Goal: Transaction & Acquisition: Subscribe to service/newsletter

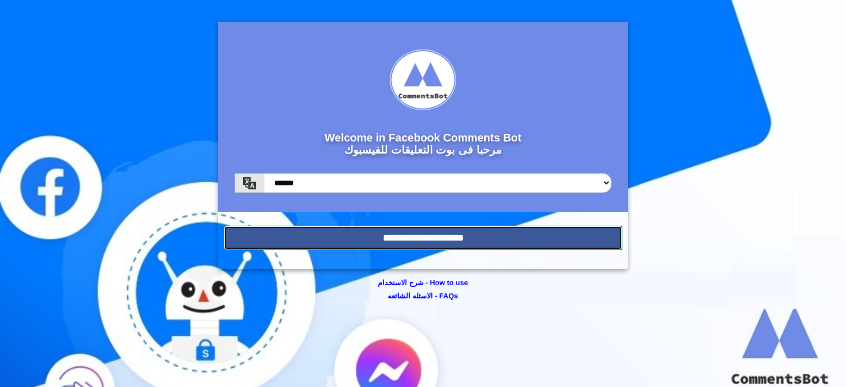
click at [470, 240] on input "**********" at bounding box center [423, 238] width 399 height 24
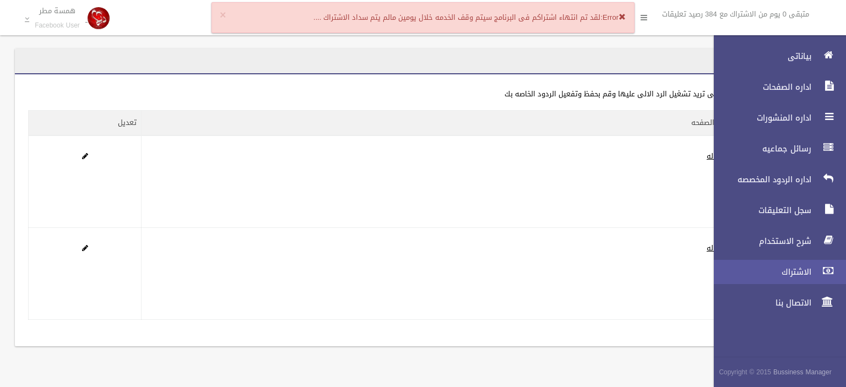
click at [803, 266] on link "الاشتراك" at bounding box center [776, 272] width 142 height 24
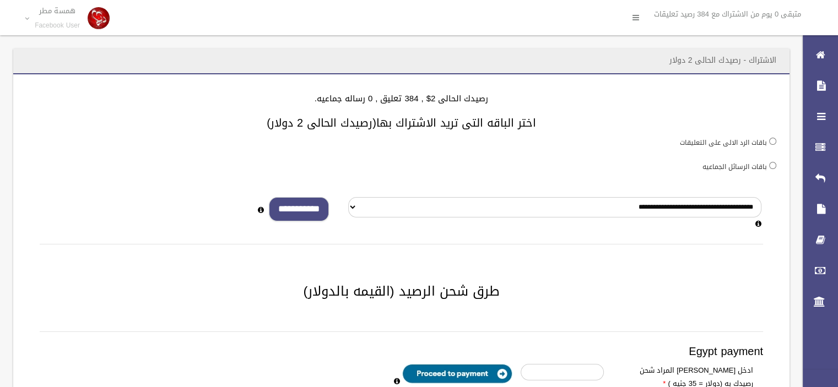
click at [294, 216] on input "**********" at bounding box center [299, 209] width 60 height 25
